Goal: Task Accomplishment & Management: Complete application form

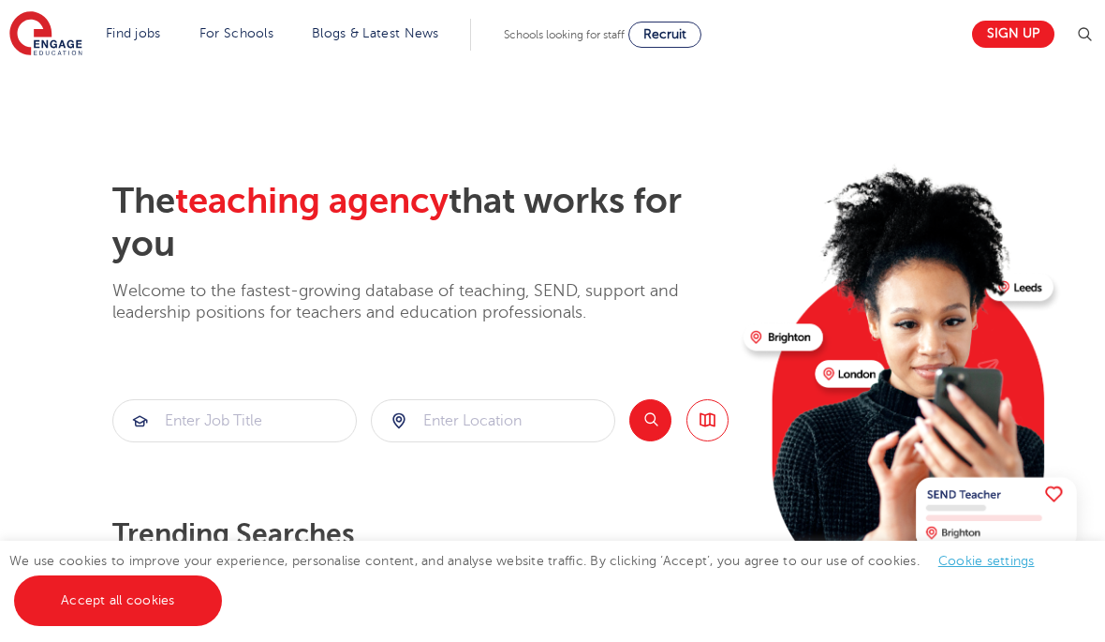
click at [1021, 35] on link "Sign up" at bounding box center [1013, 34] width 82 height 27
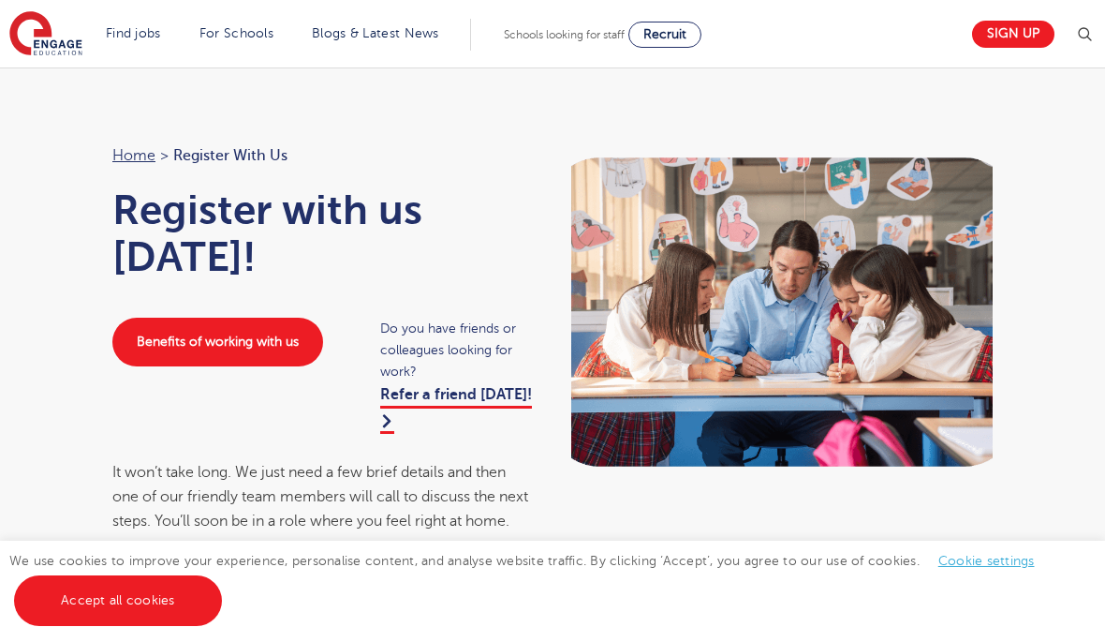
click at [280, 350] on link "Benefits of working with us" at bounding box center [217, 342] width 211 height 49
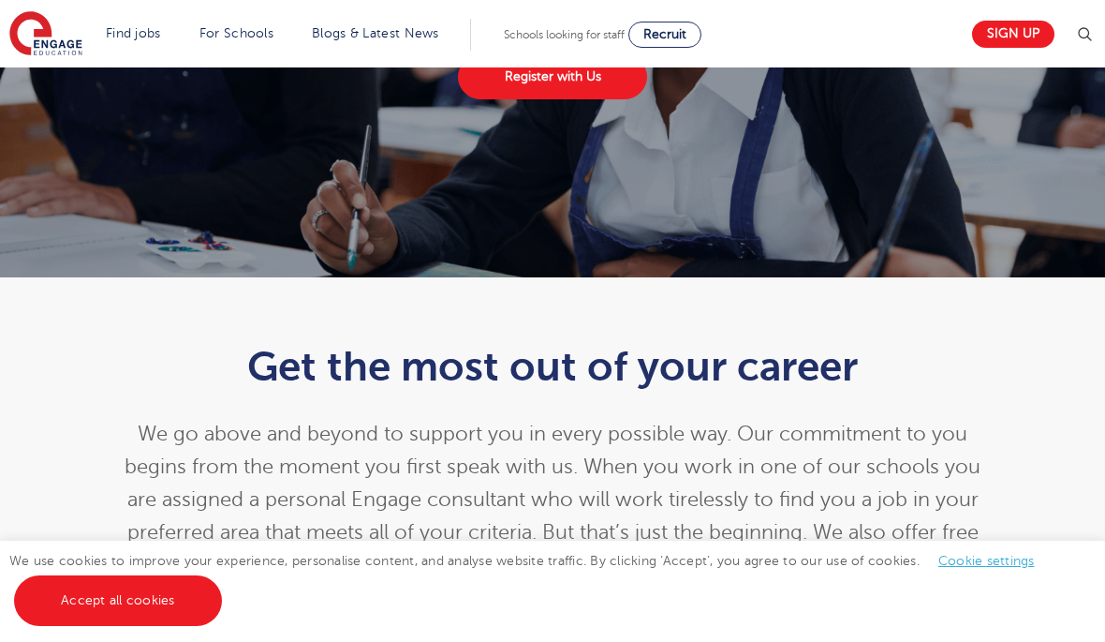
scroll to position [203, 0]
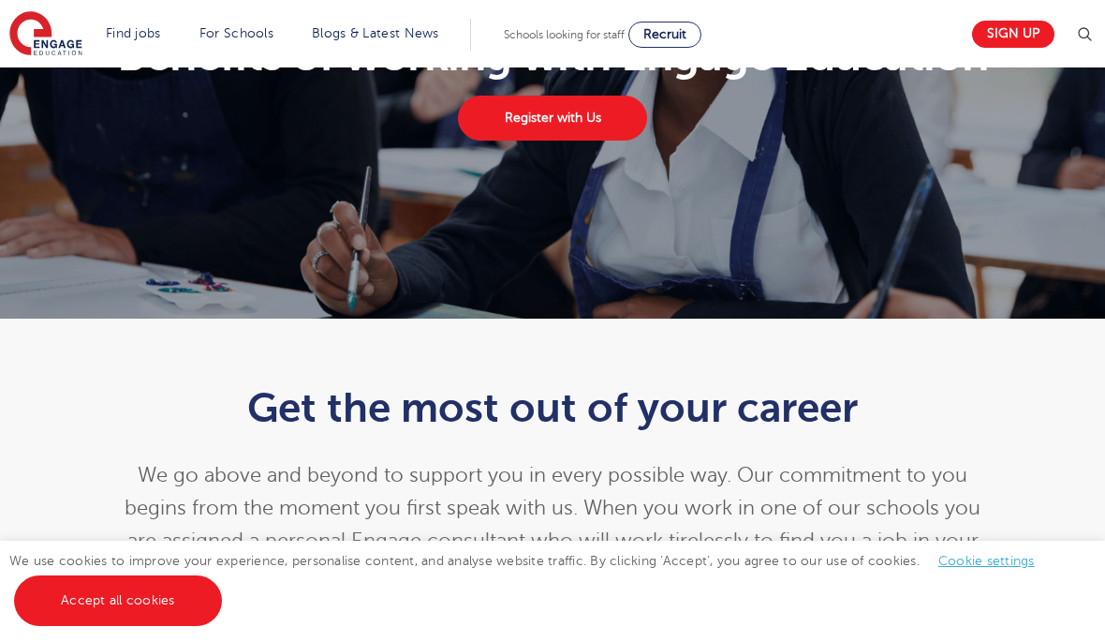
click at [630, 141] on link "Register with Us" at bounding box center [552, 118] width 189 height 45
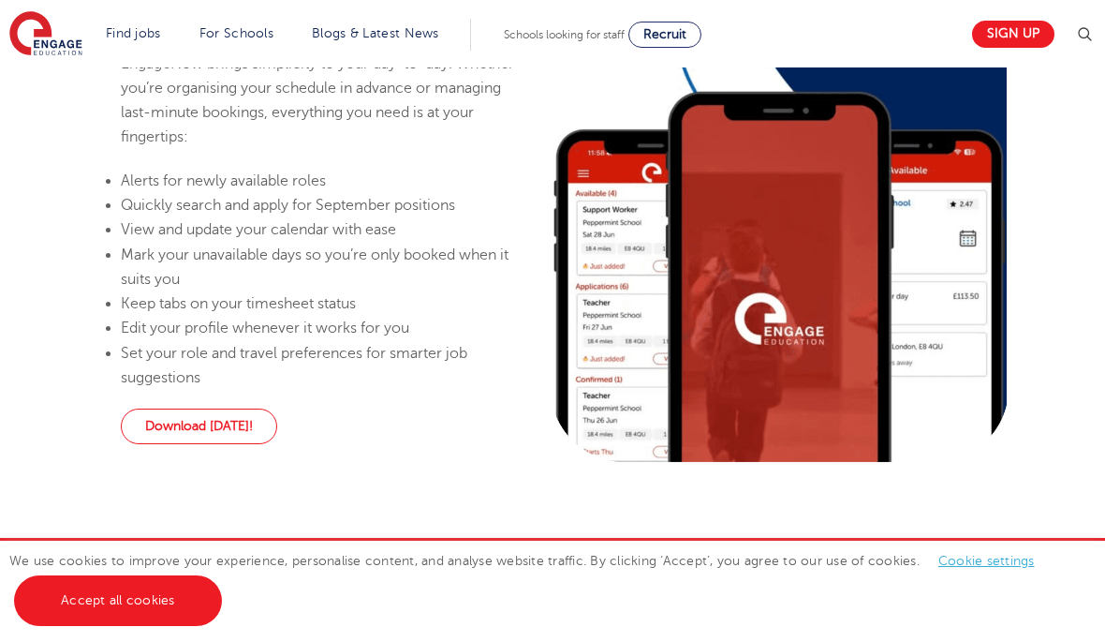
scroll to position [1295, 0]
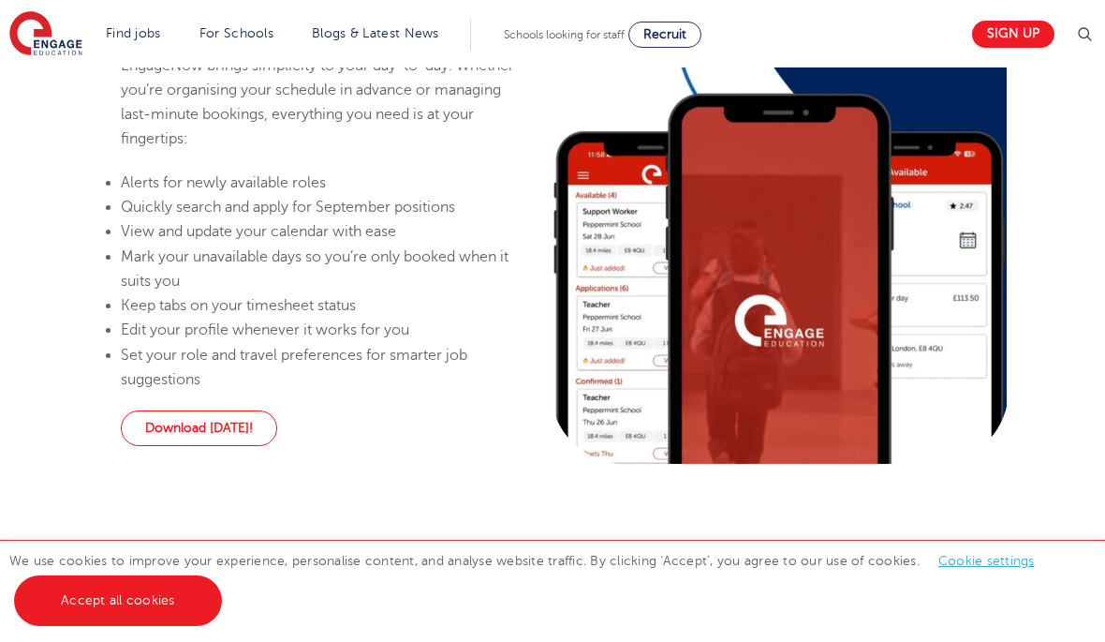
click at [201, 438] on link "Download [DATE]!" at bounding box center [199, 428] width 156 height 36
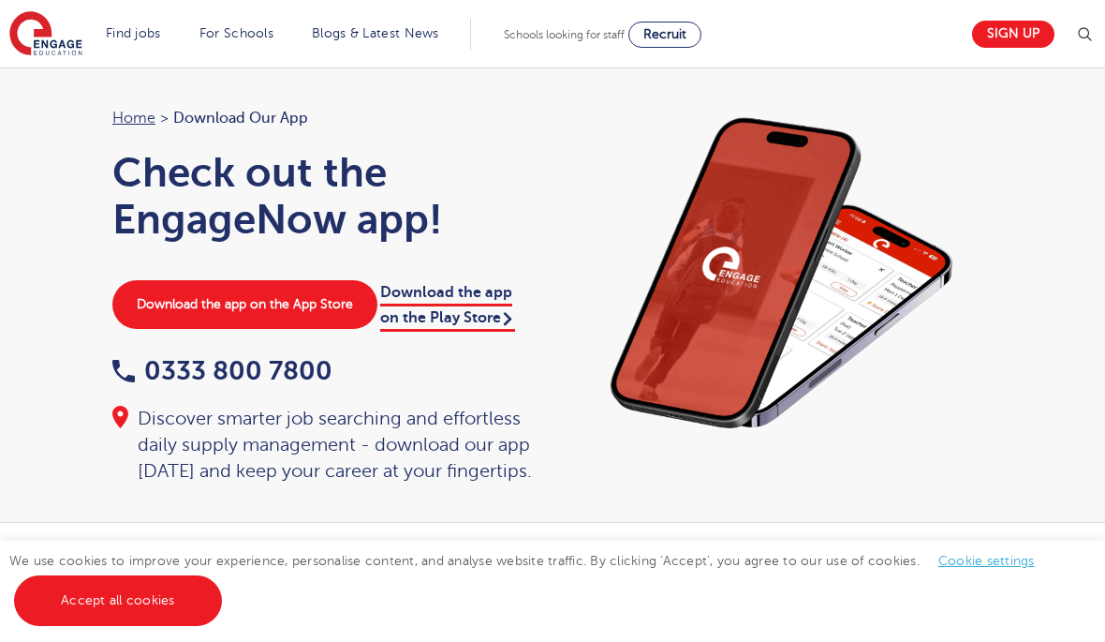
click at [349, 303] on link "Download the app on the App Store" at bounding box center [244, 304] width 265 height 49
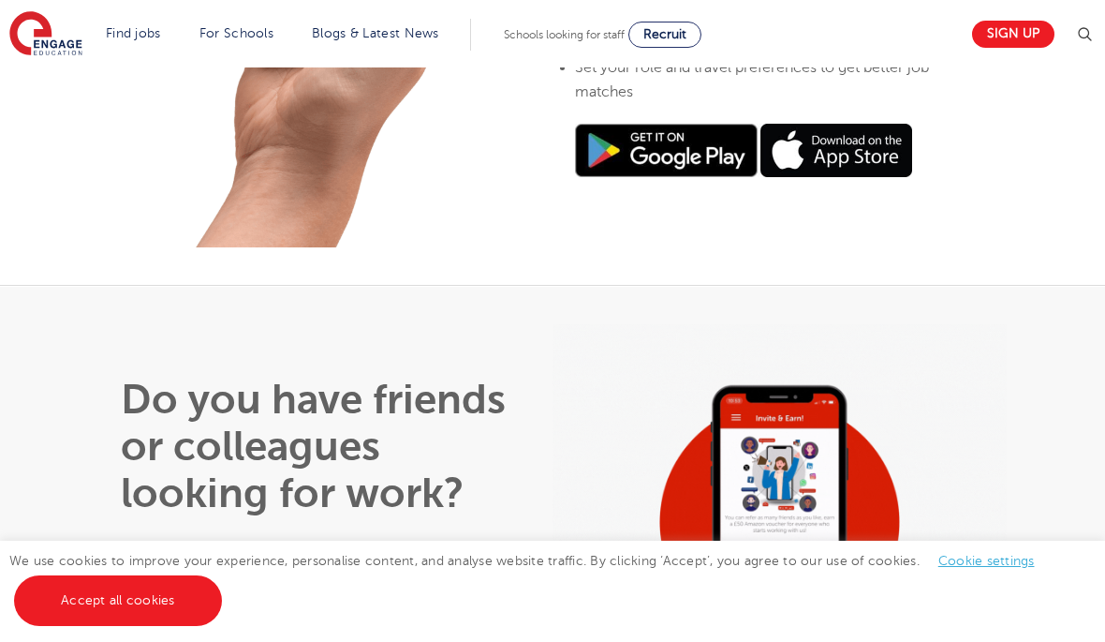
scroll to position [972, 0]
